Goal: Information Seeking & Learning: Learn about a topic

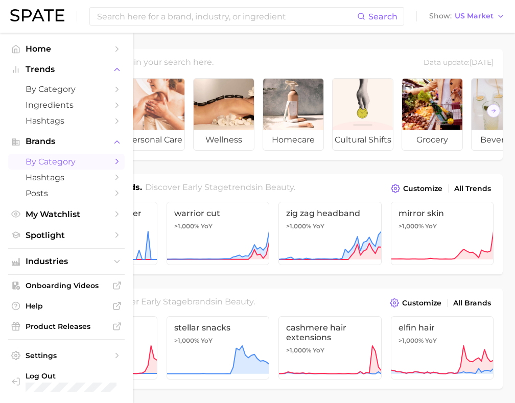
click at [65, 160] on span "by Category" at bounding box center [67, 162] width 82 height 10
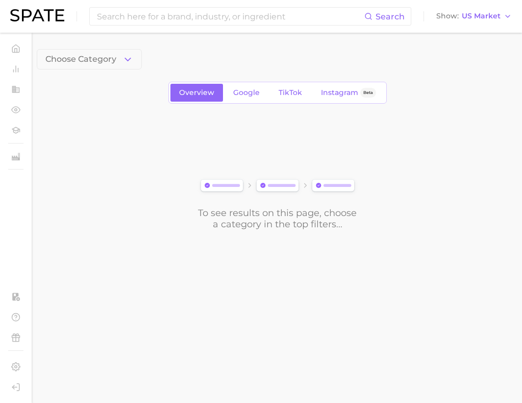
click at [134, 61] on button "Choose Category" at bounding box center [89, 59] width 105 height 20
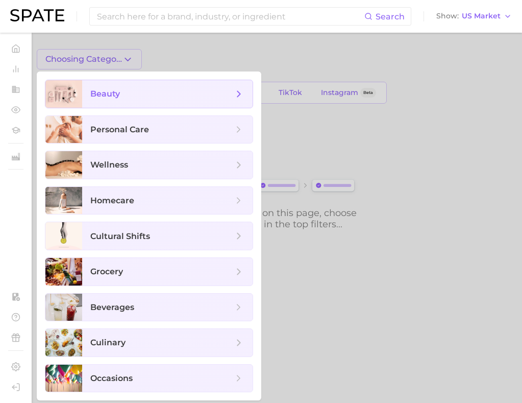
click at [162, 97] on span "beauty" at bounding box center [161, 93] width 143 height 11
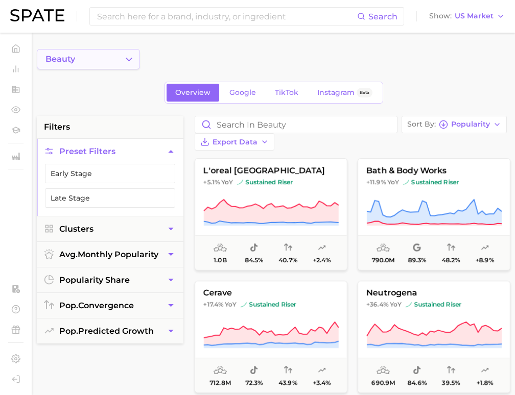
click at [136, 55] on button "beauty" at bounding box center [88, 59] width 103 height 20
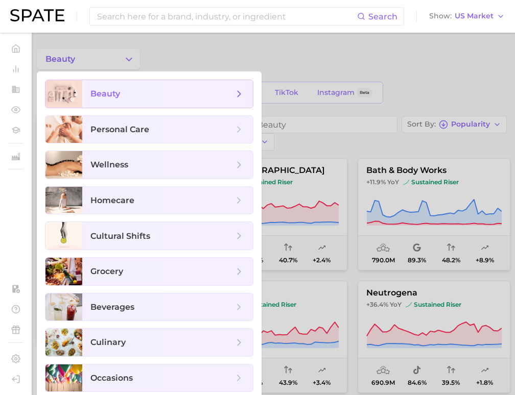
click at [235, 93] on icon at bounding box center [238, 93] width 11 height 11
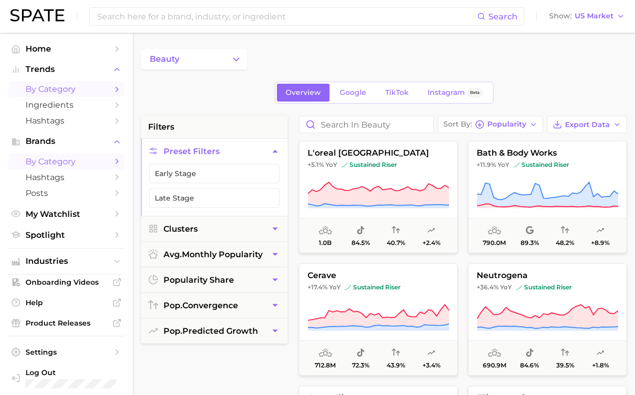
click at [78, 89] on span "by Category" at bounding box center [67, 89] width 82 height 10
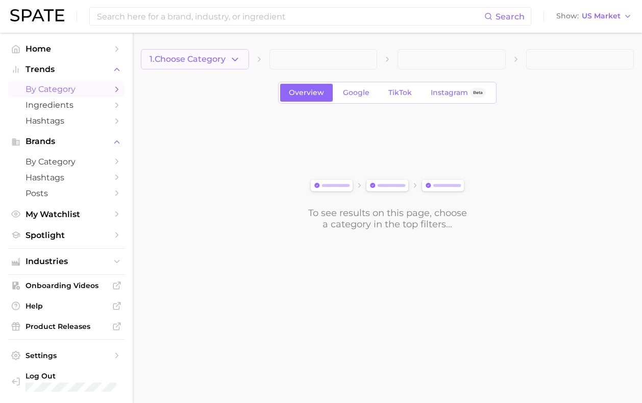
click at [231, 65] on button "1. Choose Category" at bounding box center [195, 59] width 108 height 20
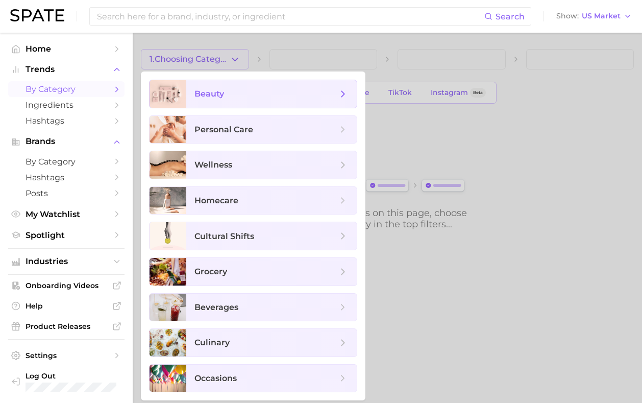
click at [217, 91] on span "beauty" at bounding box center [210, 94] width 30 height 10
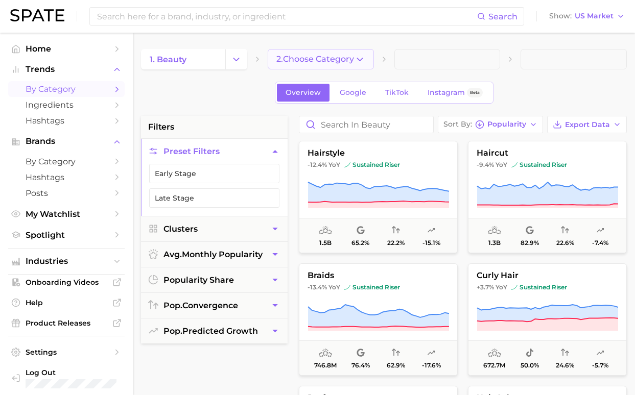
click at [347, 60] on span "2. Choose Category" at bounding box center [315, 59] width 78 height 9
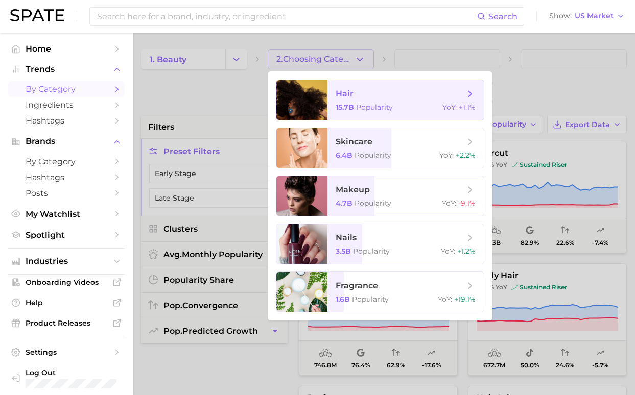
click at [412, 93] on span "hair" at bounding box center [400, 93] width 129 height 11
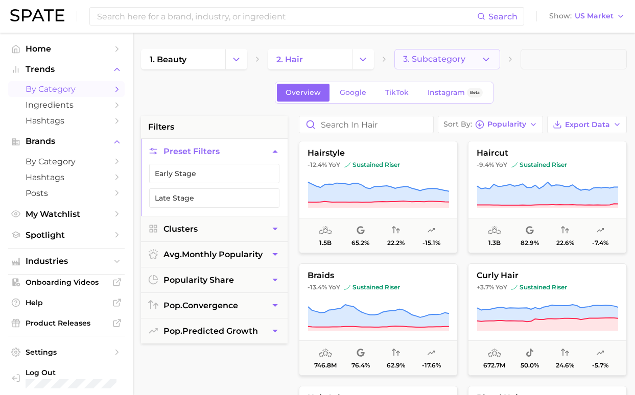
click at [473, 63] on button "3. Subcategory" at bounding box center [447, 59] width 106 height 20
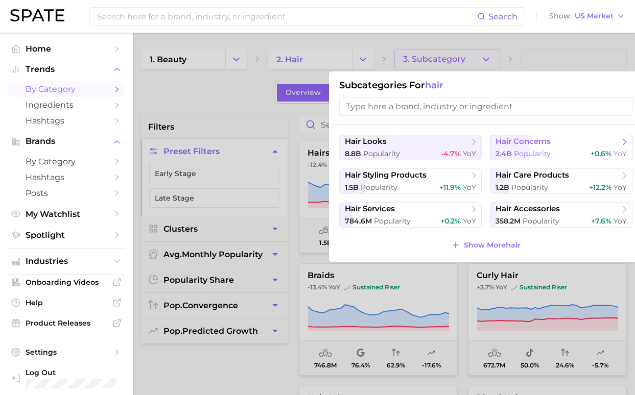
click at [522, 144] on span "hair concerns" at bounding box center [522, 142] width 55 height 10
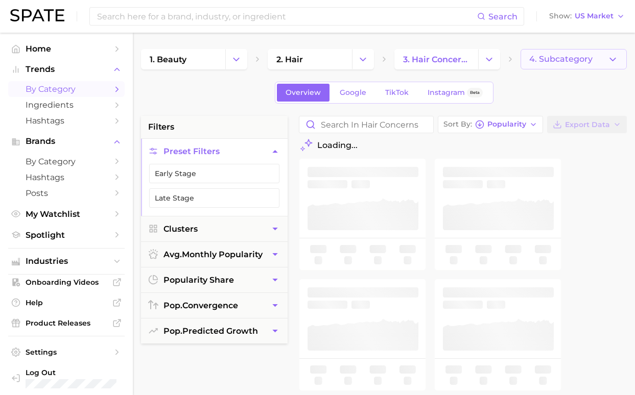
click at [522, 62] on span "4. Subcategory" at bounding box center [560, 59] width 63 height 9
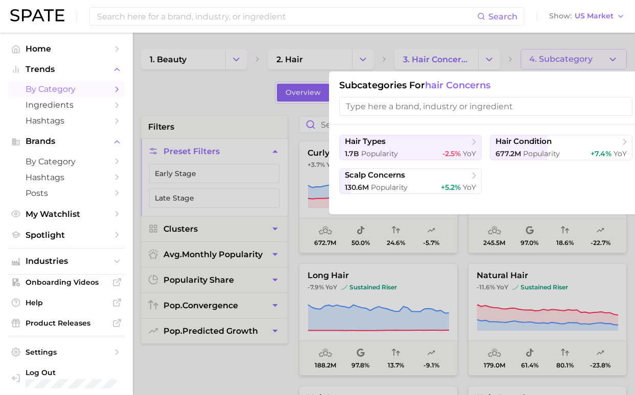
click at [195, 96] on div at bounding box center [317, 197] width 635 height 395
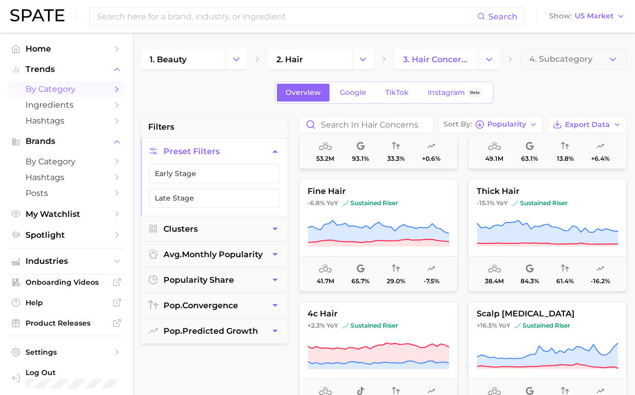
scroll to position [715, 0]
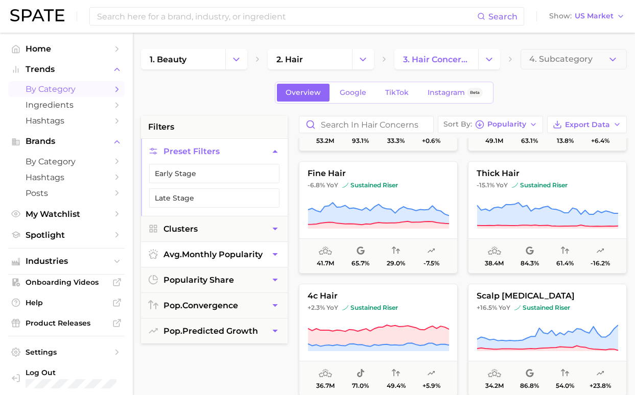
click at [230, 262] on button "avg. monthly popularity" at bounding box center [214, 254] width 147 height 25
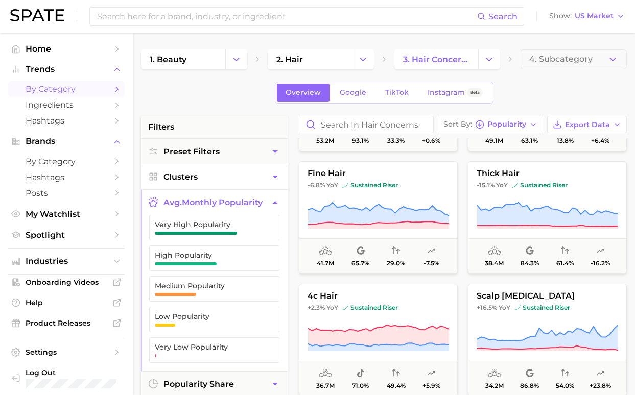
click at [248, 177] on button "Clusters" at bounding box center [214, 176] width 147 height 25
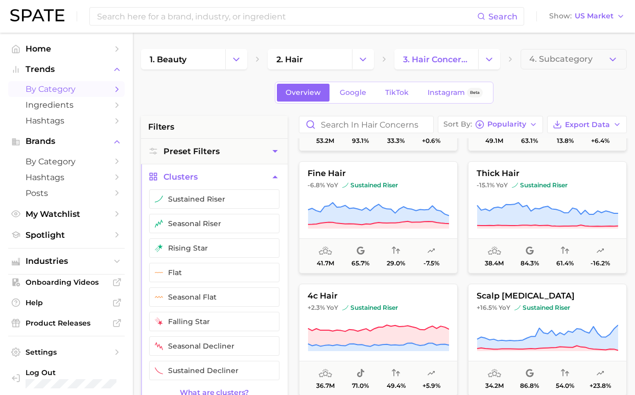
click at [248, 177] on button "Clusters" at bounding box center [214, 176] width 147 height 25
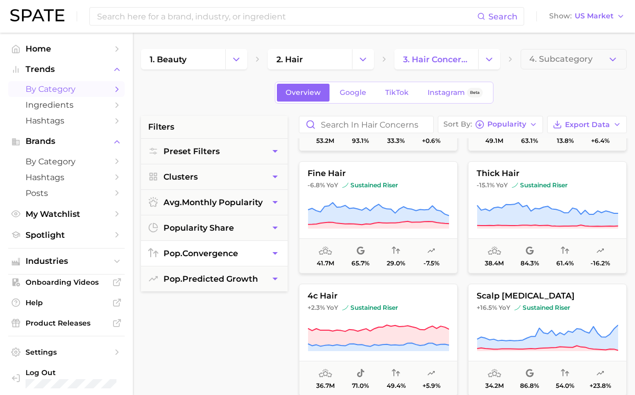
click at [269, 253] on button "pop. convergence" at bounding box center [214, 253] width 147 height 25
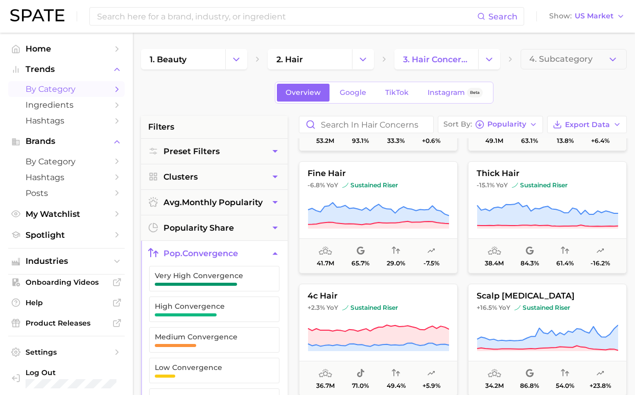
click at [269, 253] on button "pop. convergence" at bounding box center [214, 253] width 147 height 25
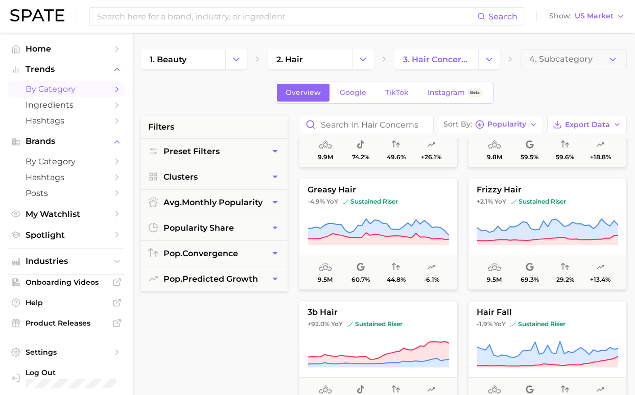
scroll to position [2196, 0]
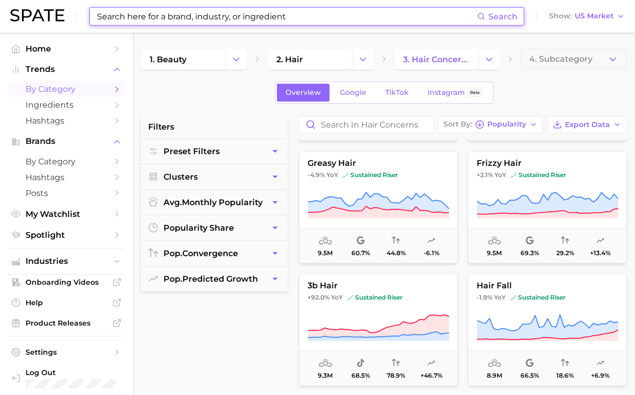
click at [285, 20] on input at bounding box center [286, 16] width 381 height 17
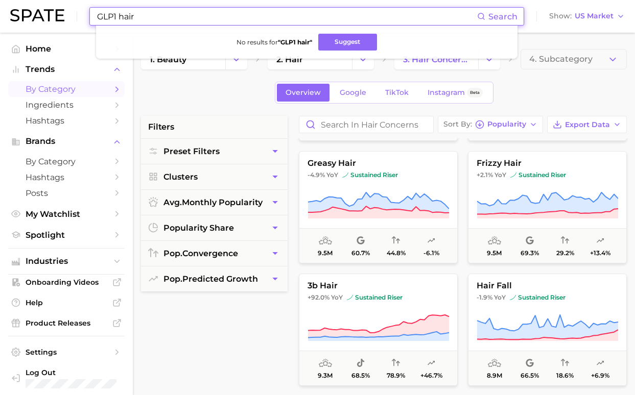
click at [251, 16] on input "GLP1 hair" at bounding box center [286, 16] width 381 height 17
click at [115, 16] on input "GLP1 hair" at bounding box center [286, 16] width 381 height 17
click at [117, 15] on input "GLP1 hair" at bounding box center [286, 16] width 381 height 17
click at [113, 17] on input "GLP1 hair" at bounding box center [286, 16] width 381 height 17
type input "GLP-1 hair"
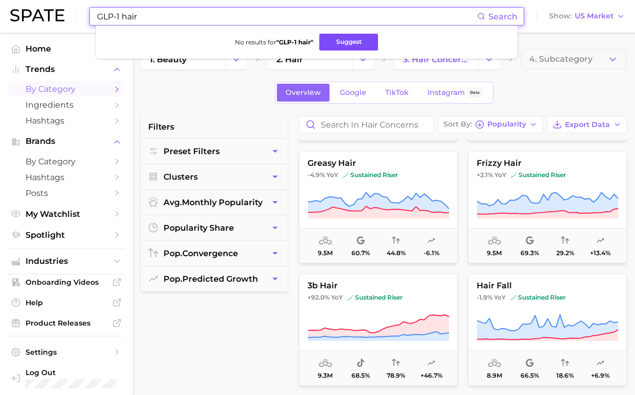
click at [333, 46] on button "Suggest" at bounding box center [348, 42] width 59 height 17
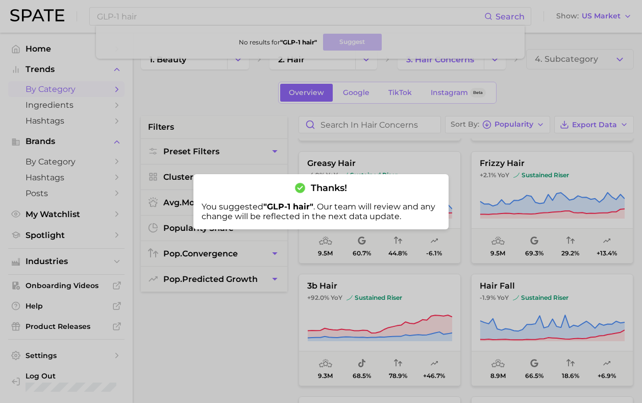
click at [231, 105] on div at bounding box center [321, 201] width 642 height 403
